Goal: Information Seeking & Learning: Find specific page/section

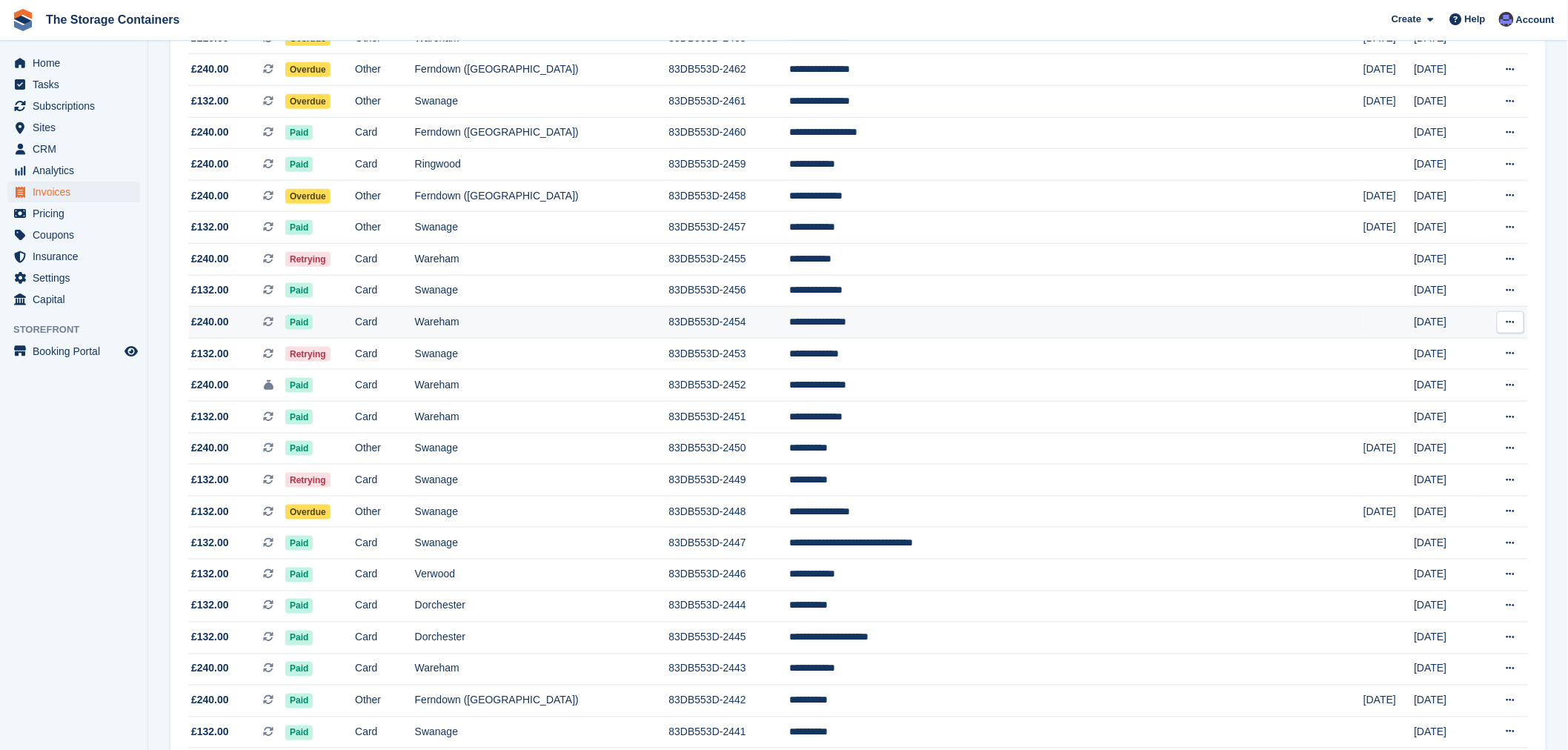
scroll to position [576, 0]
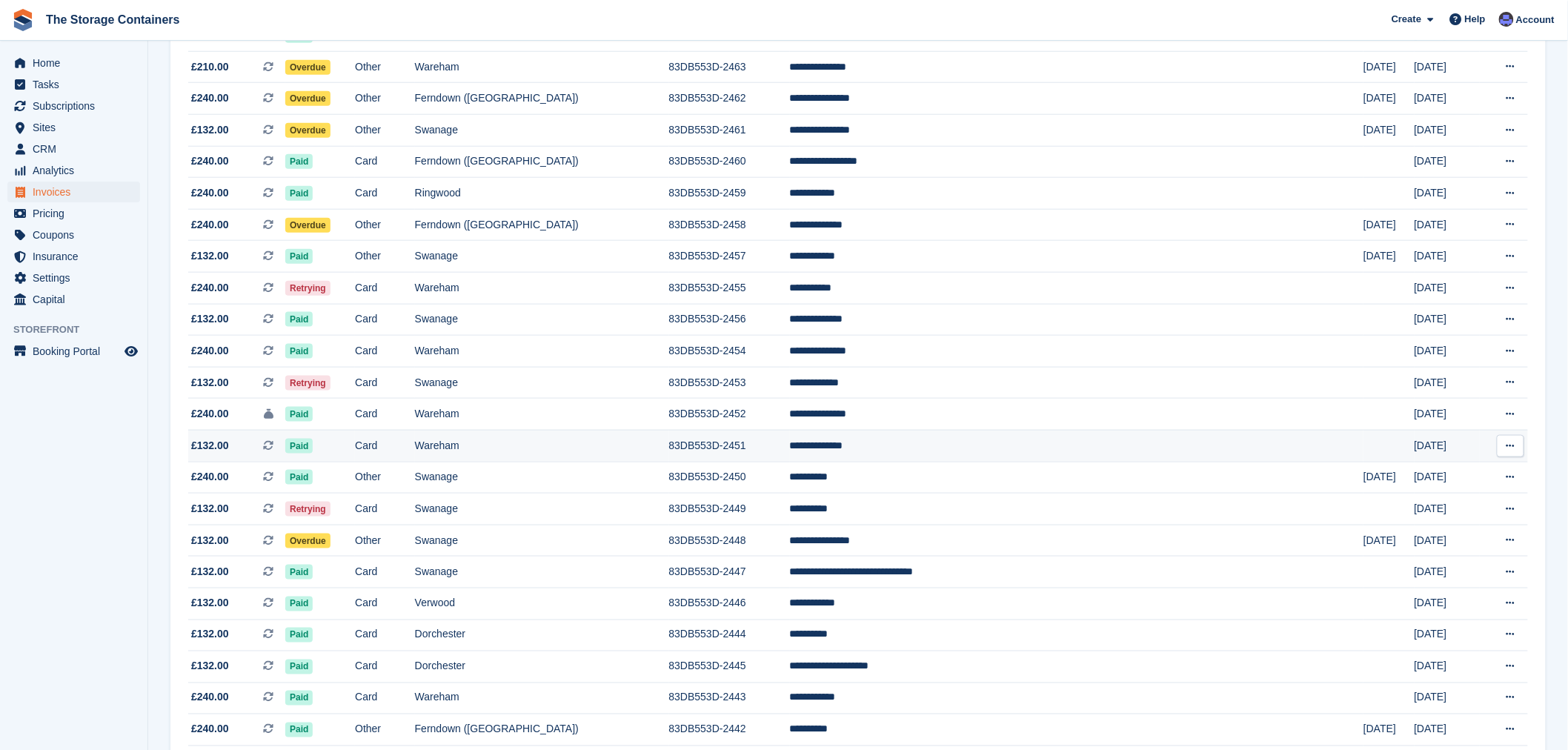
click at [670, 453] on td "Wareham" at bounding box center [542, 445] width 254 height 31
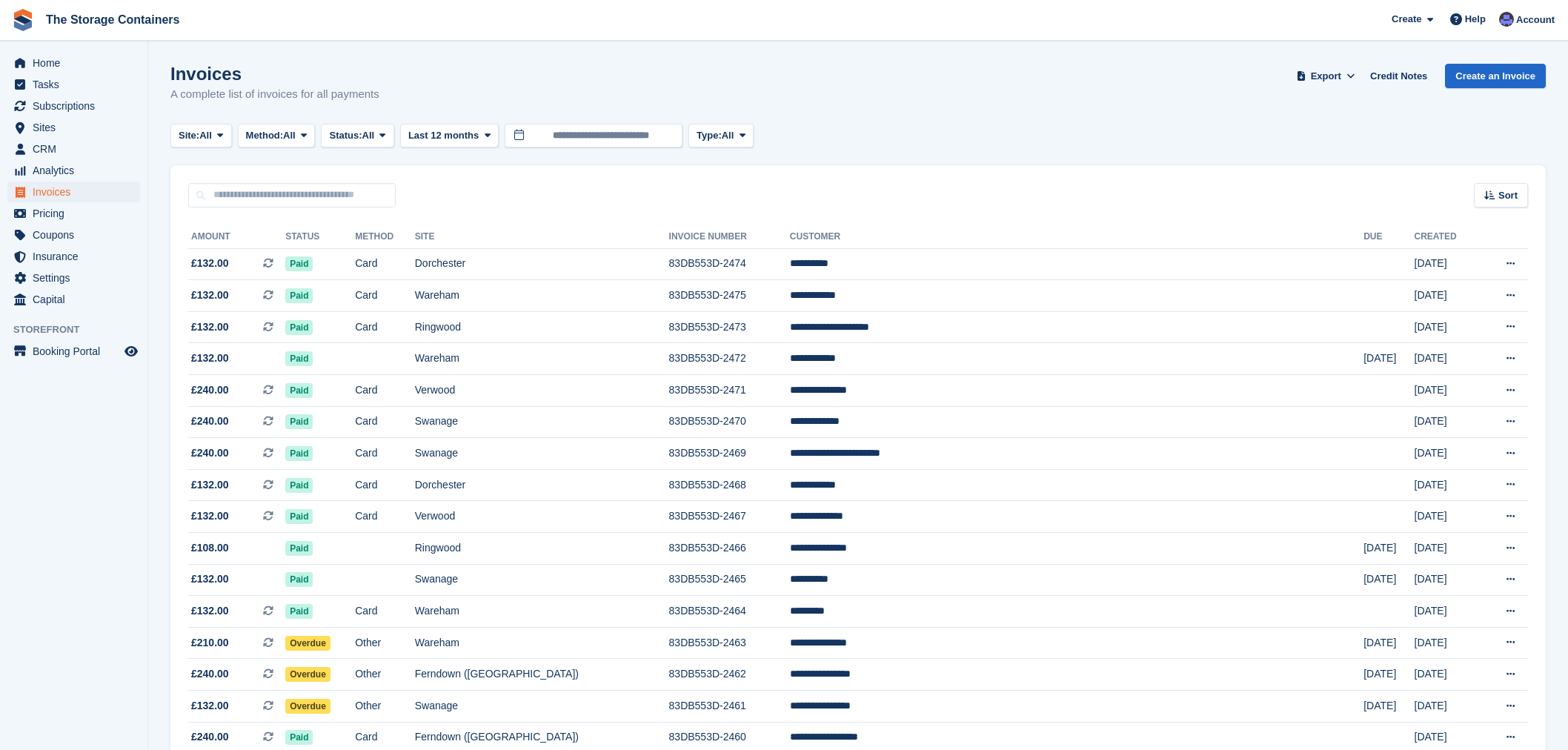
scroll to position [576, 0]
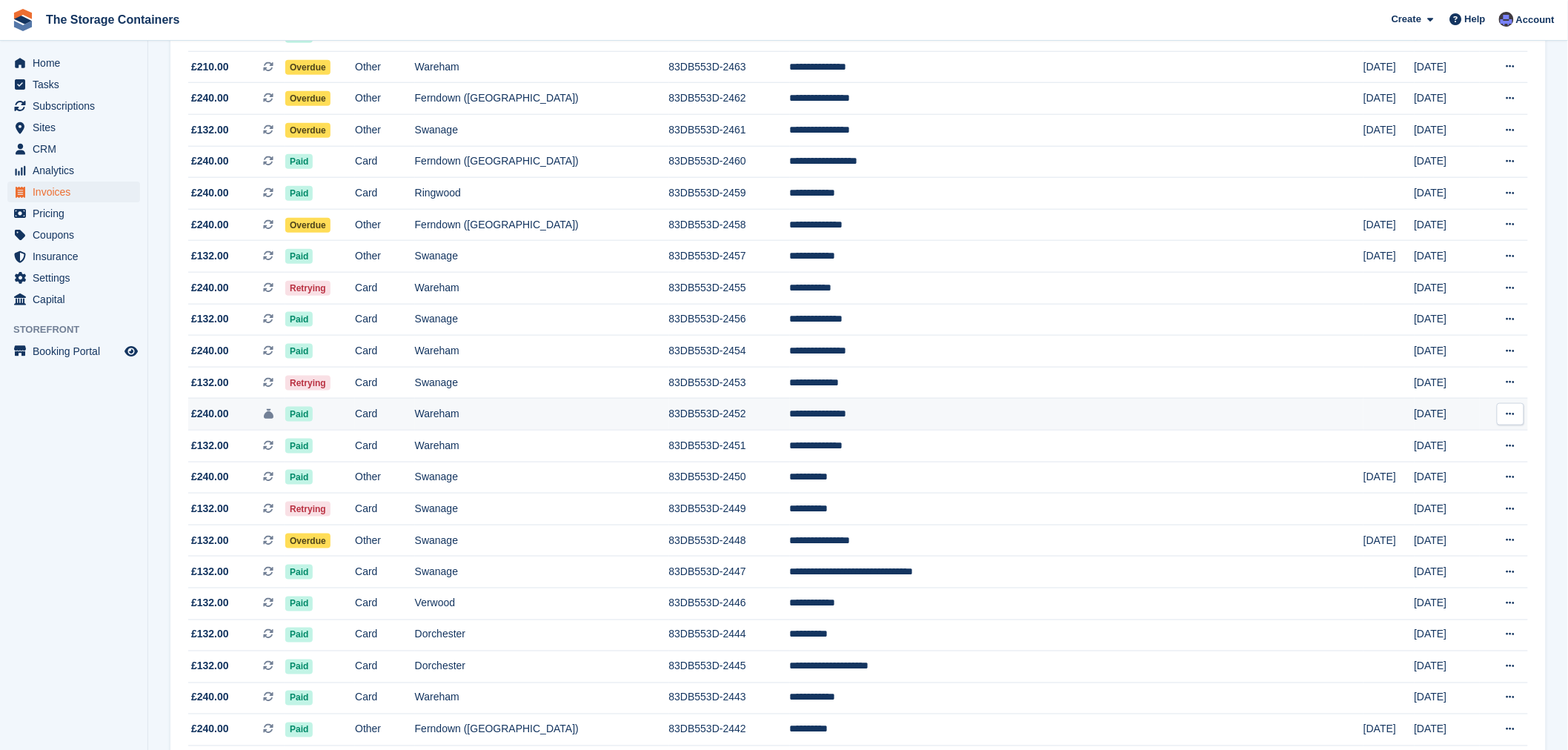
click at [670, 423] on td "Wareham" at bounding box center [542, 414] width 254 height 31
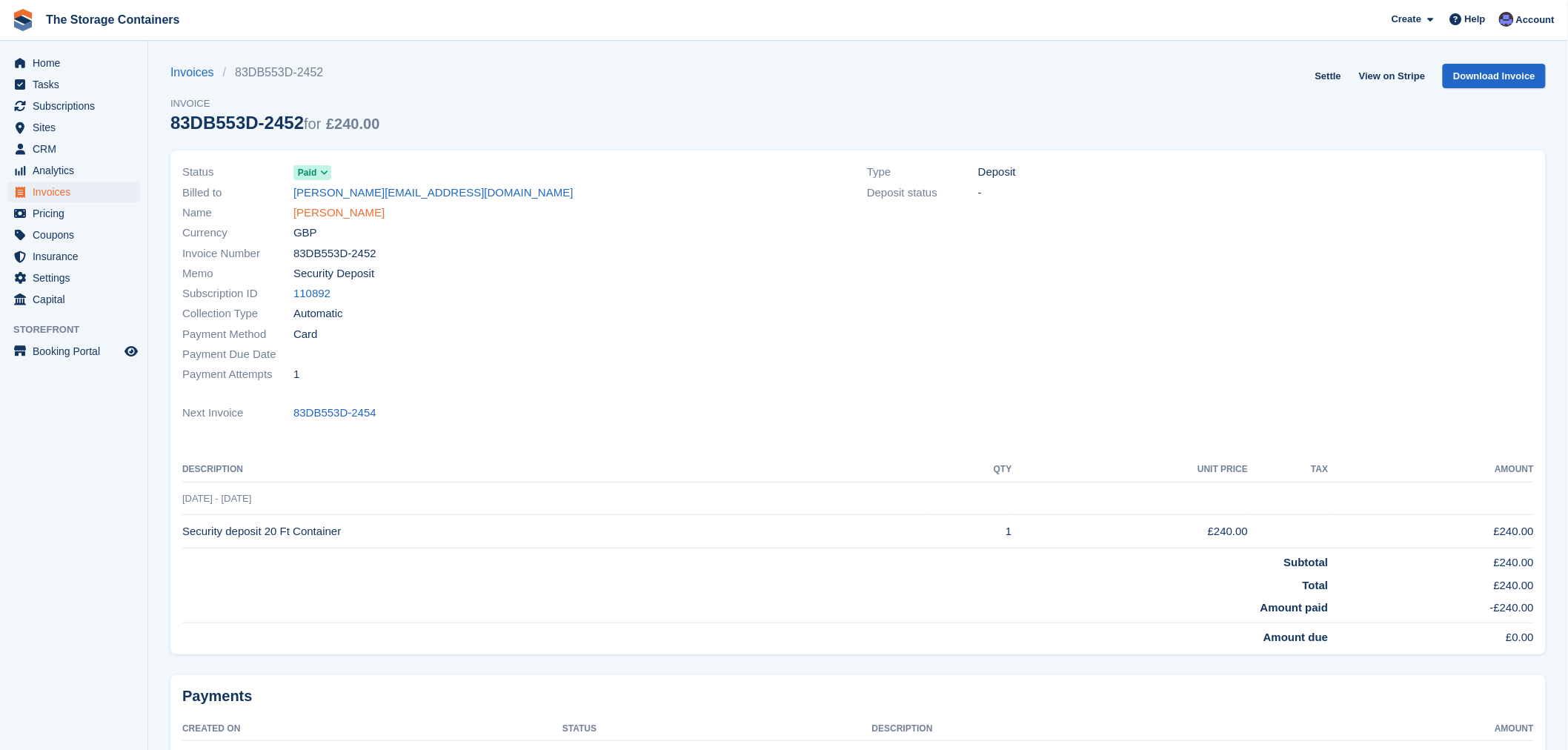
click at [336, 212] on link "Jennifer Cutler" at bounding box center [339, 213] width 91 height 17
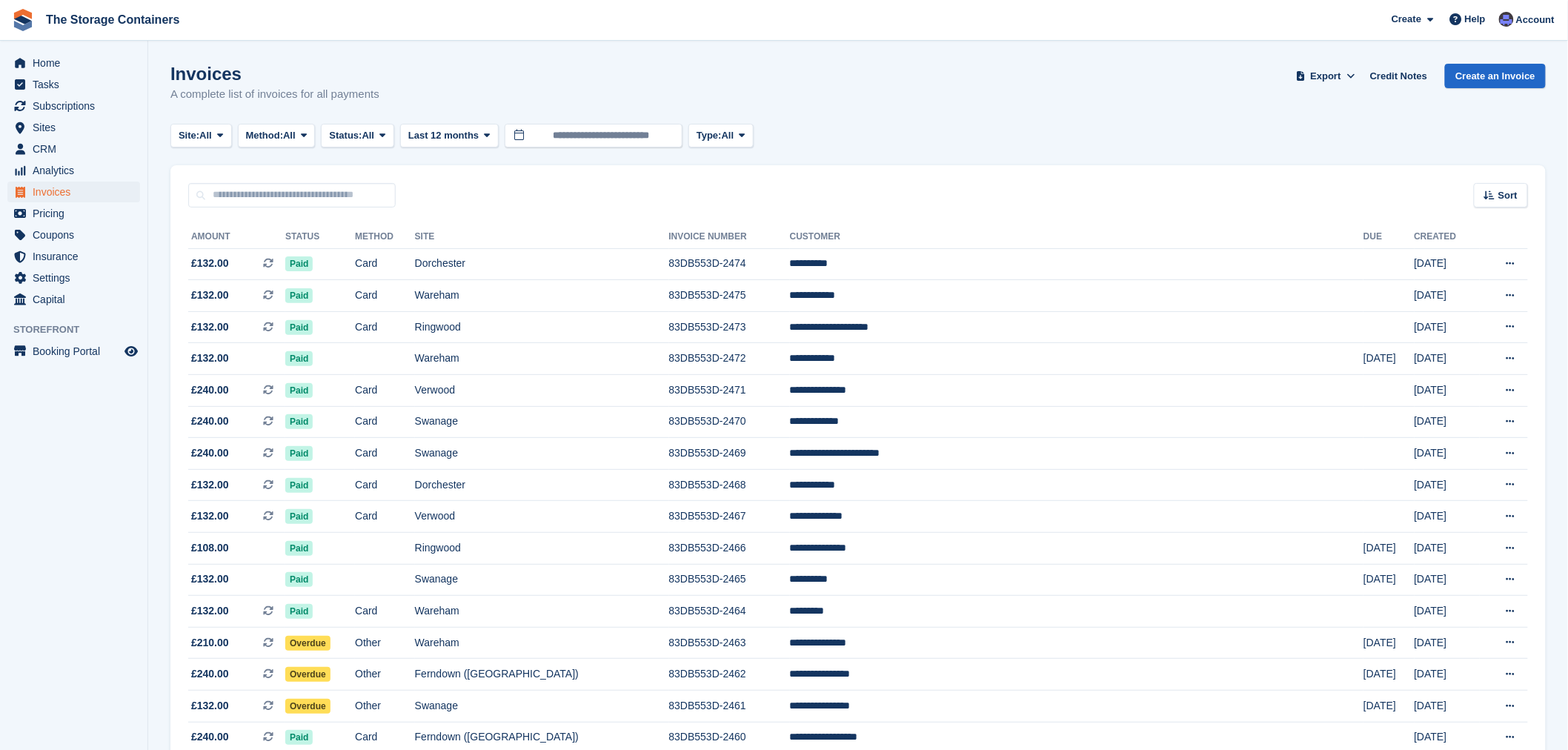
click at [797, 82] on div "Invoices A complete list of invoices for all payments Export Export Invoices Ex…" at bounding box center [858, 92] width 1376 height 57
click at [750, 74] on div "Invoices A complete list of invoices for all payments Export Export Invoices Ex…" at bounding box center [858, 92] width 1376 height 57
click at [69, 151] on span "CRM" at bounding box center [77, 149] width 89 height 20
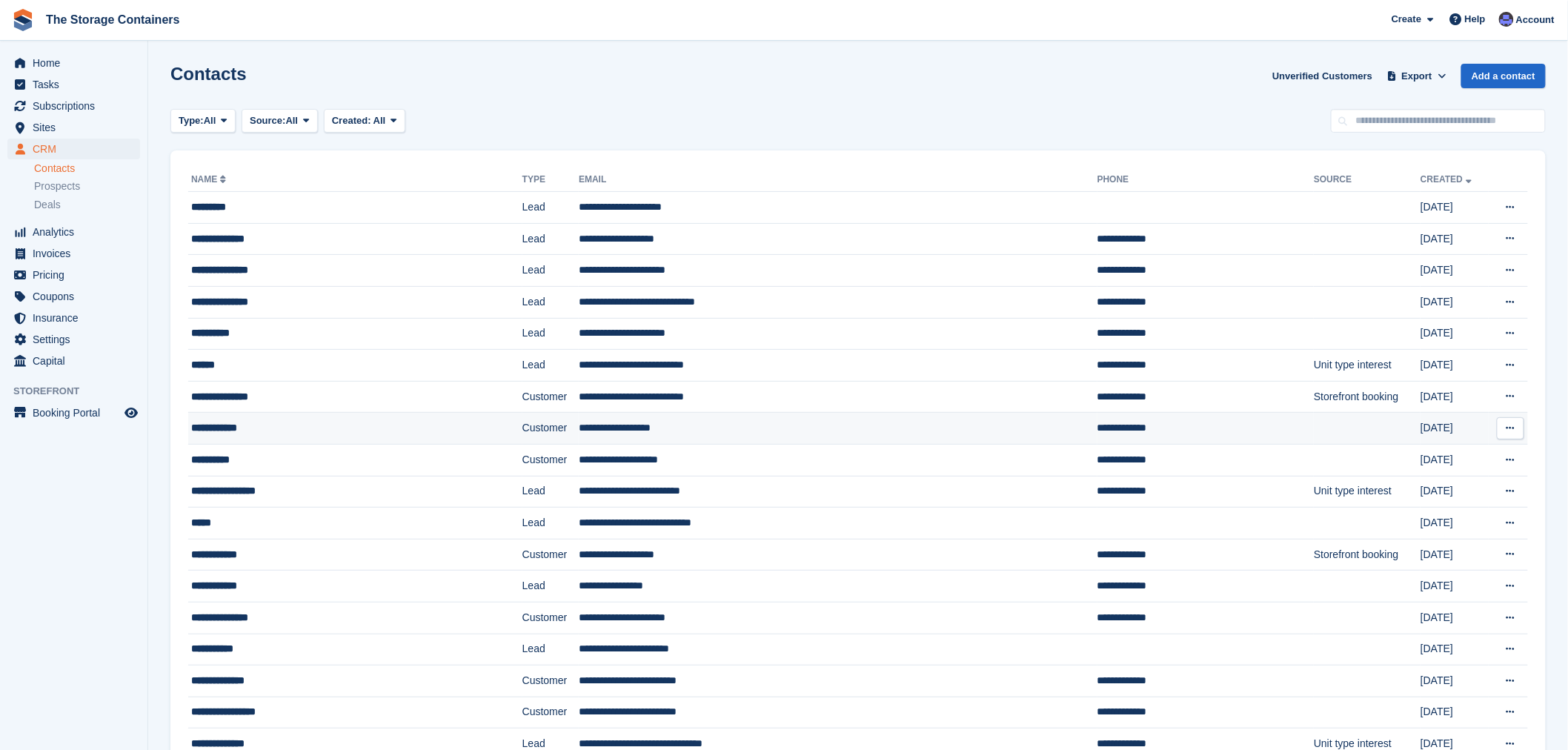
click at [356, 415] on td "**********" at bounding box center [355, 428] width 334 height 31
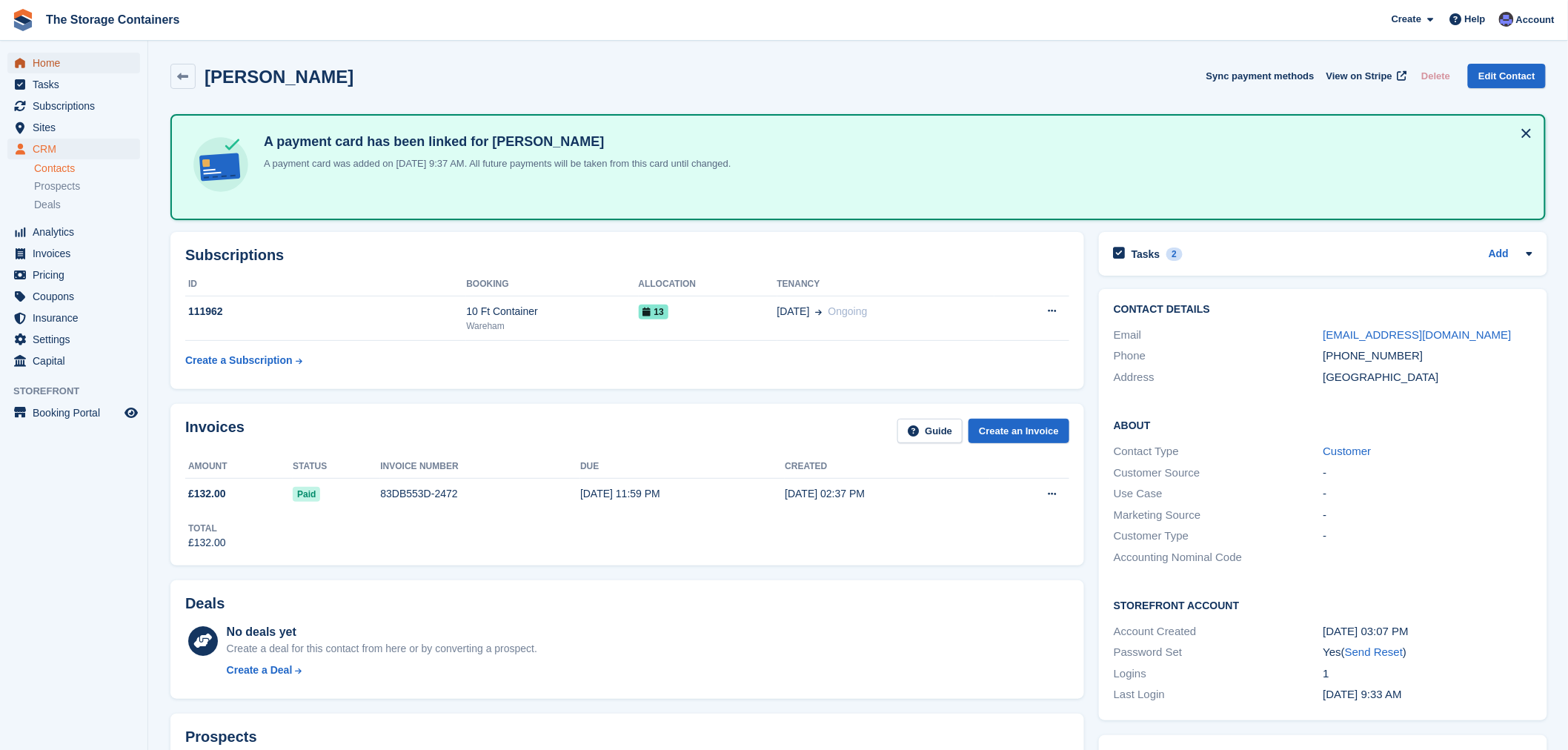
click at [71, 62] on span "Home" at bounding box center [77, 63] width 89 height 20
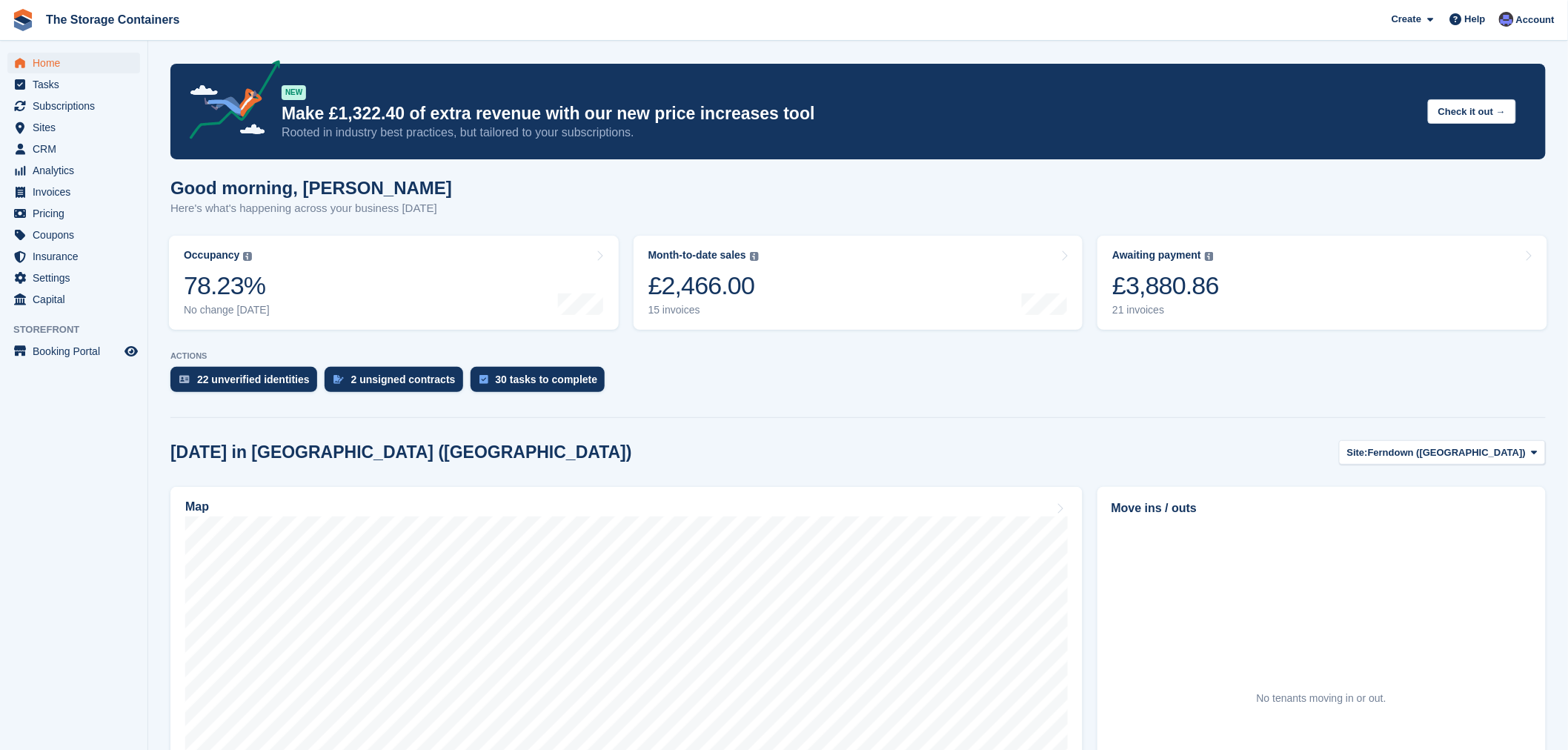
click at [837, 372] on div "22 unverified identities 2 unsigned contracts 30 tasks to complete" at bounding box center [858, 383] width 1376 height 32
click at [819, 445] on div "[DATE] in [GEOGRAPHIC_DATA] ([GEOGRAPHIC_DATA]) Site: [GEOGRAPHIC_DATA] ([GEOGR…" at bounding box center [858, 452] width 1376 height 25
click at [870, 335] on turbo-frame "Month-to-date sales The sum of all finalised invoices generated this month to d…" at bounding box center [858, 282] width 465 height 109
click at [785, 388] on div "22 unverified identities 2 unsigned contracts 30 tasks to complete" at bounding box center [858, 383] width 1376 height 32
